Goal: Task Accomplishment & Management: Use online tool/utility

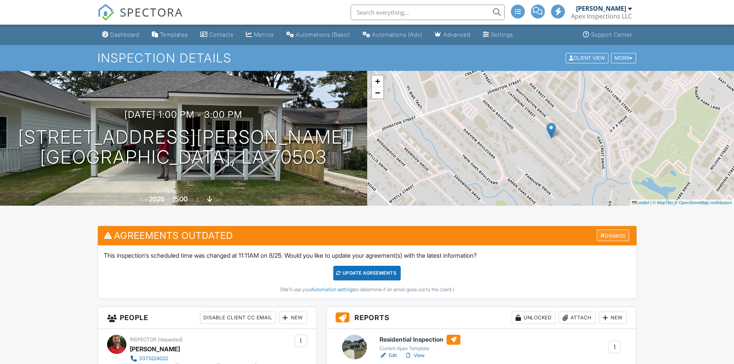
click at [618, 237] on div "Dismiss" at bounding box center [613, 236] width 32 height 12
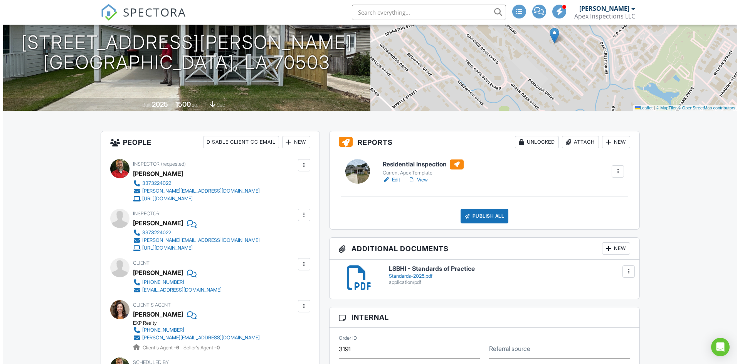
scroll to position [39, 0]
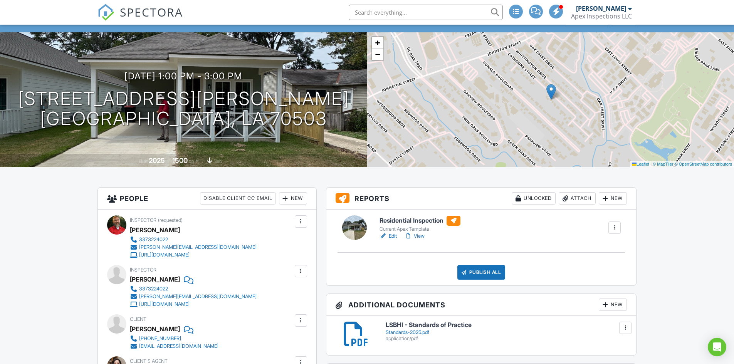
click at [495, 273] on div "Publish All" at bounding box center [482, 272] width 48 height 15
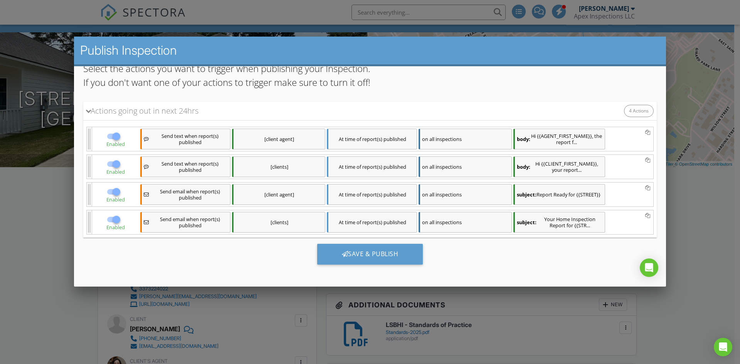
scroll to position [66, 0]
click at [360, 254] on div "Save & Publish" at bounding box center [370, 252] width 106 height 21
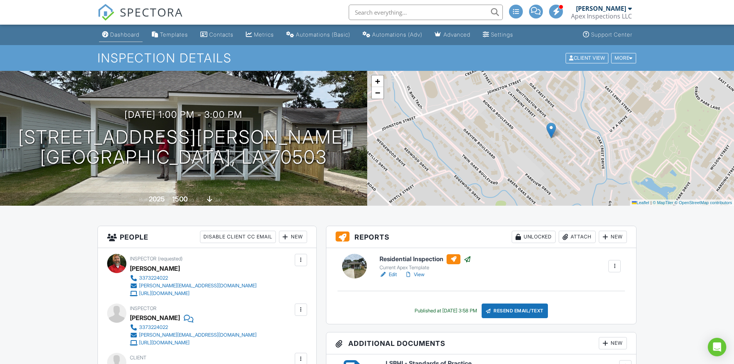
click at [131, 39] on link "Dashboard" at bounding box center [121, 35] width 44 height 14
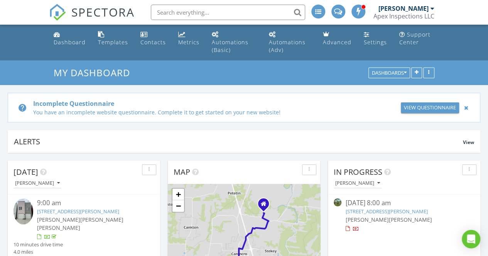
scroll to position [713, 499]
